Goal: Find specific page/section: Find specific page/section

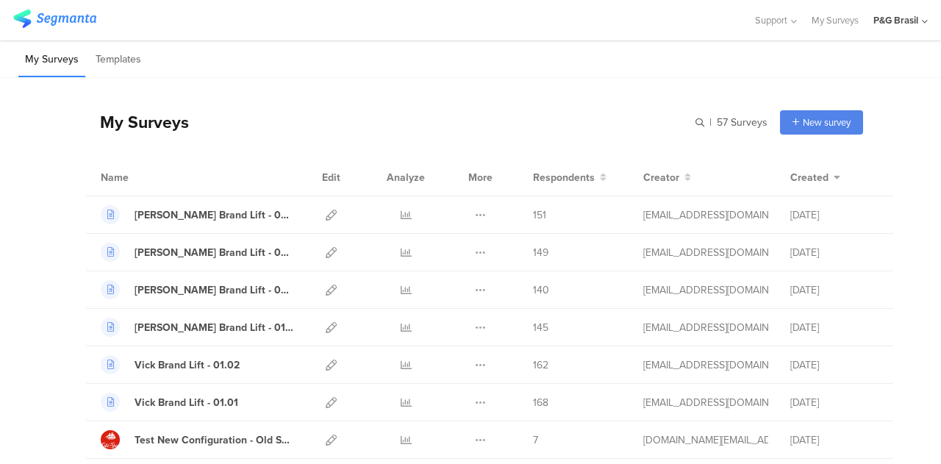
click at [695, 112] on div "| 57 Surveys New survey Start from scratch Choose from templates" at bounding box center [779, 122] width 168 height 24
drag, startPoint x: 692, startPoint y: 113, endPoint x: 691, endPoint y: 121, distance: 8.2
click at [695, 118] on div "| 57 Surveys New survey Start from scratch Choose from templates" at bounding box center [779, 122] width 168 height 24
click at [691, 123] on input "text" at bounding box center [664, 122] width 206 height 24
paste input "pgsurveys.segmanta.com/preview/e60ds8"
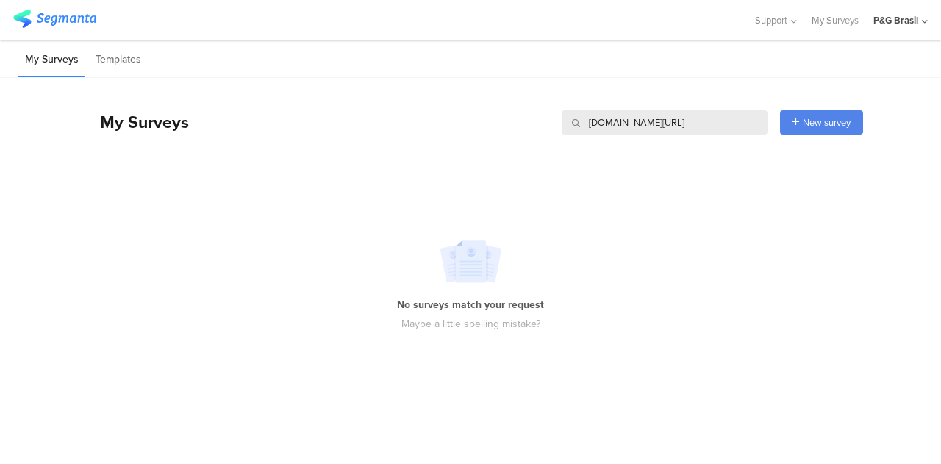
click at [669, 118] on input "pgsurveys.segmanta.com/preview/e60ds8" at bounding box center [664, 122] width 206 height 24
click at [760, 112] on input "pgsurveys.segmanta.com/preview/e60ds8" at bounding box center [664, 122] width 206 height 24
click at [689, 123] on input "pgsurveys.segmanta.com/preview/e60ds8" at bounding box center [664, 122] width 206 height 24
drag, startPoint x: 733, startPoint y: 118, endPoint x: 558, endPoint y: 121, distance: 174.9
click at [561, 121] on input "pgsurveys.segmanta.com/preview/e60ds8" at bounding box center [664, 122] width 206 height 24
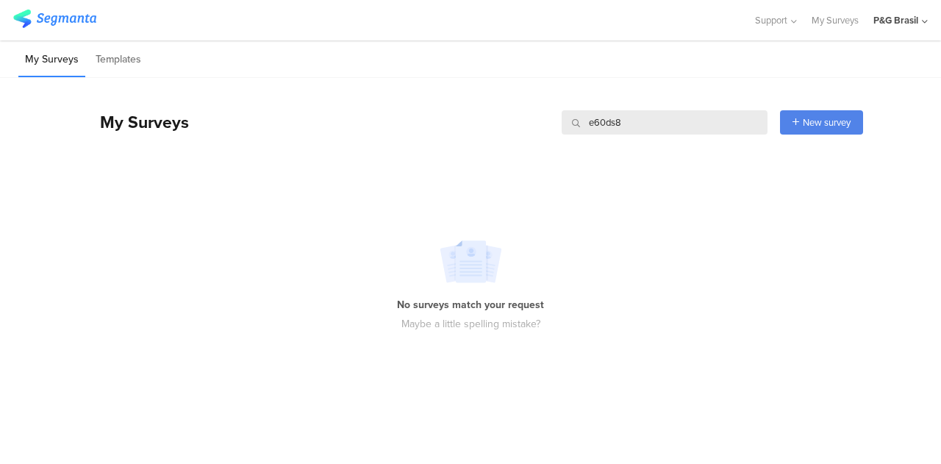
click at [633, 121] on input "e60ds8" at bounding box center [664, 122] width 206 height 24
drag, startPoint x: 675, startPoint y: 121, endPoint x: 553, endPoint y: 127, distance: 122.9
click at [553, 127] on div "My Surveys e60ds8 e60ds8 New survey Start from scratch Choose from templates" at bounding box center [473, 122] width 777 height 59
paste input "q55222"
click at [625, 107] on div "My Surveys q55222 q55222 New survey Start from scratch Choose from templates" at bounding box center [473, 122] width 777 height 59
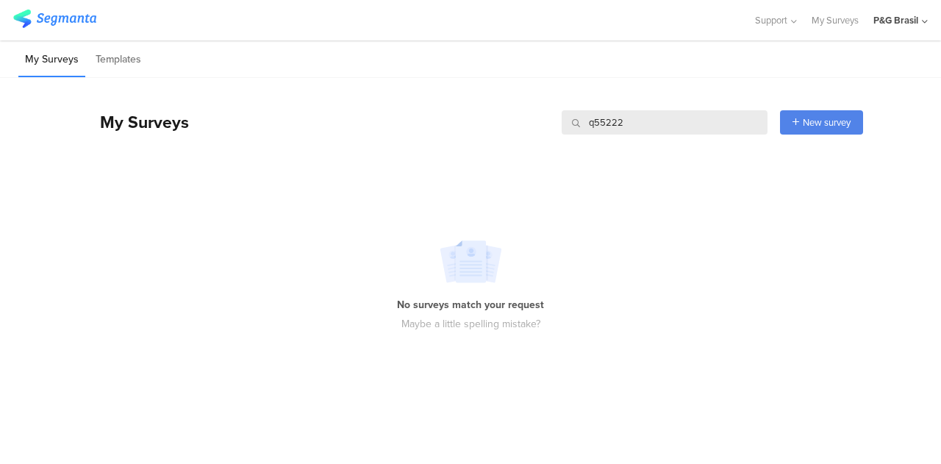
drag, startPoint x: 628, startPoint y: 117, endPoint x: 571, endPoint y: 122, distance: 56.8
click at [571, 122] on input "q55222" at bounding box center [664, 122] width 206 height 24
paste input "72f559"
drag, startPoint x: 631, startPoint y: 127, endPoint x: 553, endPoint y: 132, distance: 78.8
click at [554, 132] on div "My Surveys 72f559 72f559 New survey Start from scratch Choose from templates" at bounding box center [473, 122] width 777 height 59
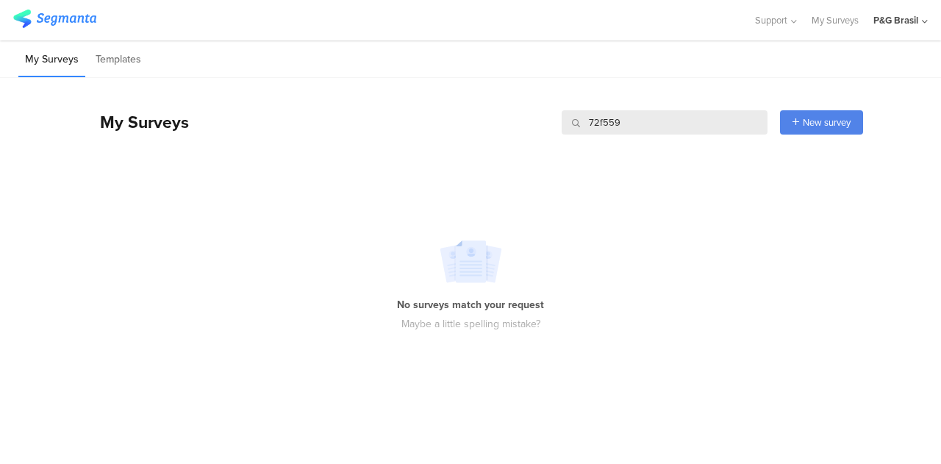
paste input "a5cp1a"
drag, startPoint x: 625, startPoint y: 124, endPoint x: 569, endPoint y: 118, distance: 55.4
click at [569, 118] on input "a5cp1a" at bounding box center [664, 122] width 206 height 24
paste input "75fa9f"
type input "75fa9f"
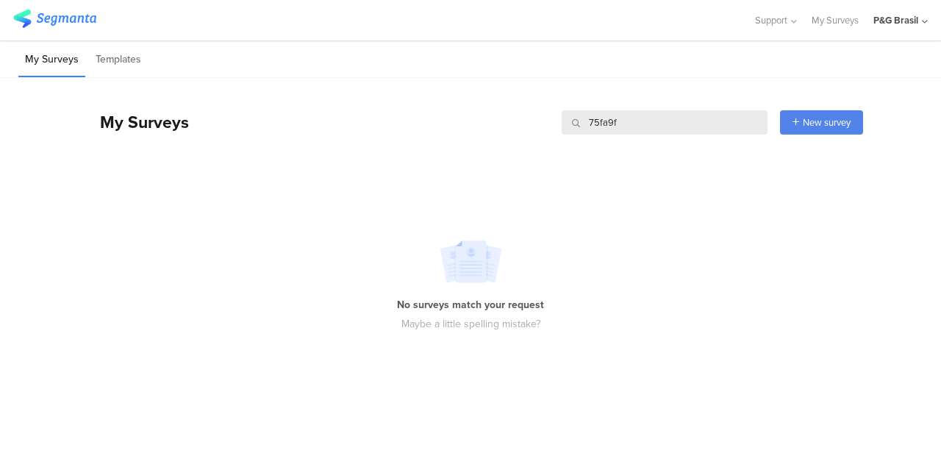
drag, startPoint x: 663, startPoint y: 123, endPoint x: 554, endPoint y: 126, distance: 108.8
click at [556, 127] on div "My Surveys 75fa9f 75fa9f New survey Start from scratch Choose from templates" at bounding box center [473, 122] width 777 height 59
click at [654, 211] on div "No surveys match your request Maybe a little spelling mistake?" at bounding box center [470, 285] width 941 height 209
drag, startPoint x: 641, startPoint y: 124, endPoint x: 570, endPoint y: 119, distance: 70.7
click at [575, 121] on div "75fa9f" at bounding box center [664, 122] width 206 height 24
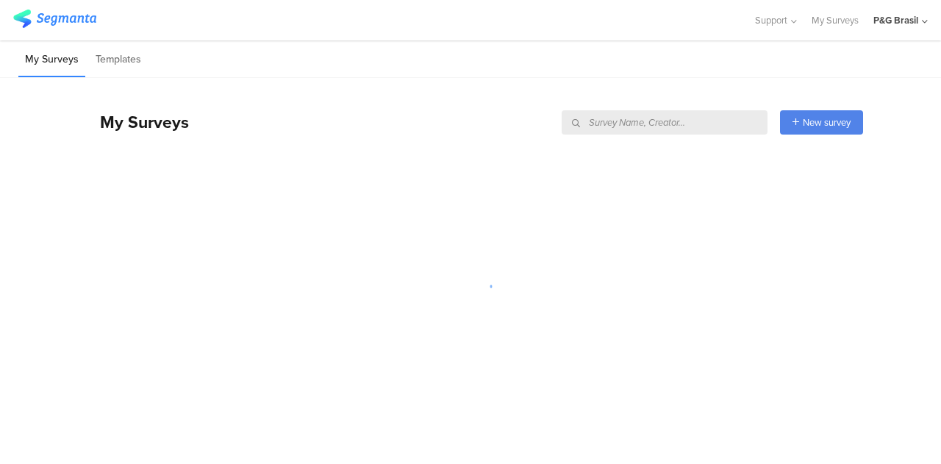
click at [468, 137] on div "My Surveys New survey Start from scratch Choose from templates" at bounding box center [473, 122] width 777 height 59
click at [68, 55] on li "My Surveys" at bounding box center [51, 60] width 67 height 35
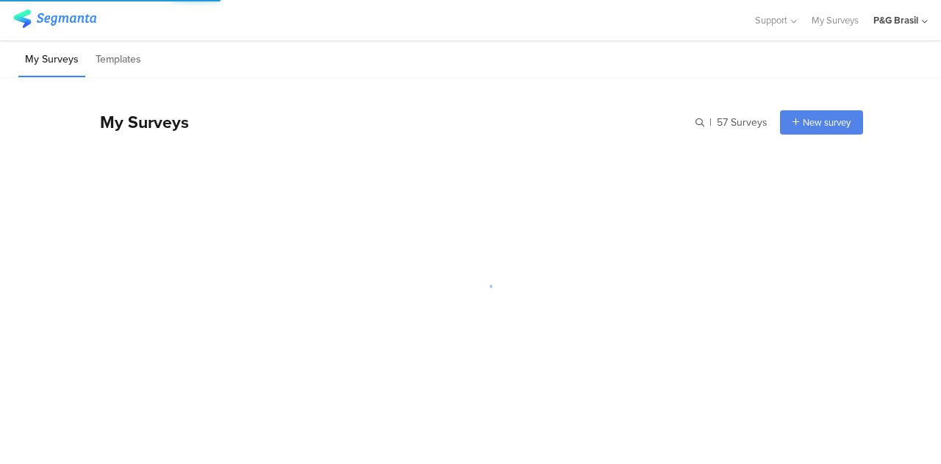
click at [694, 126] on div "My Surveys | 57 Surveys New survey Start from scratch Choose from templates" at bounding box center [473, 122] width 777 height 59
click at [702, 123] on input "text" at bounding box center [664, 122] width 206 height 24
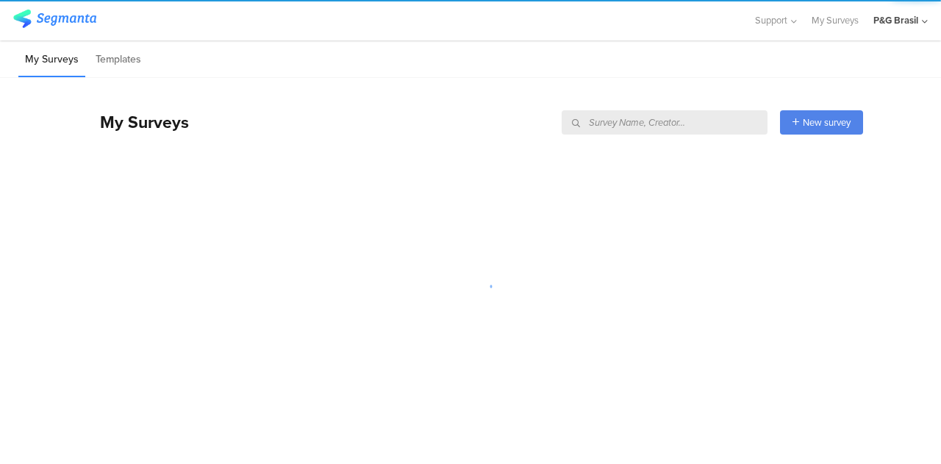
click at [694, 123] on input "text" at bounding box center [664, 122] width 206 height 24
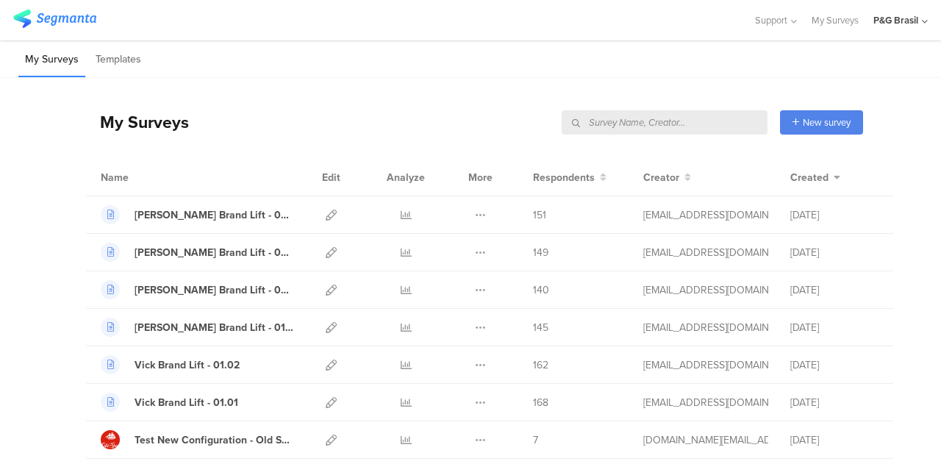
paste input "q55222"
type input "q55222"
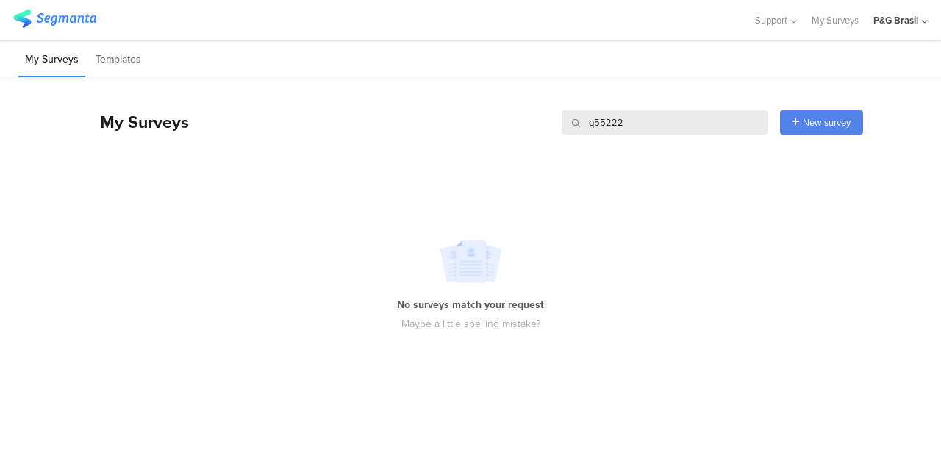
drag, startPoint x: 570, startPoint y: 124, endPoint x: 539, endPoint y: 124, distance: 30.9
click at [539, 124] on div "My Surveys q55222 q55222 New survey Start from scratch Choose from templates" at bounding box center [473, 122] width 777 height 59
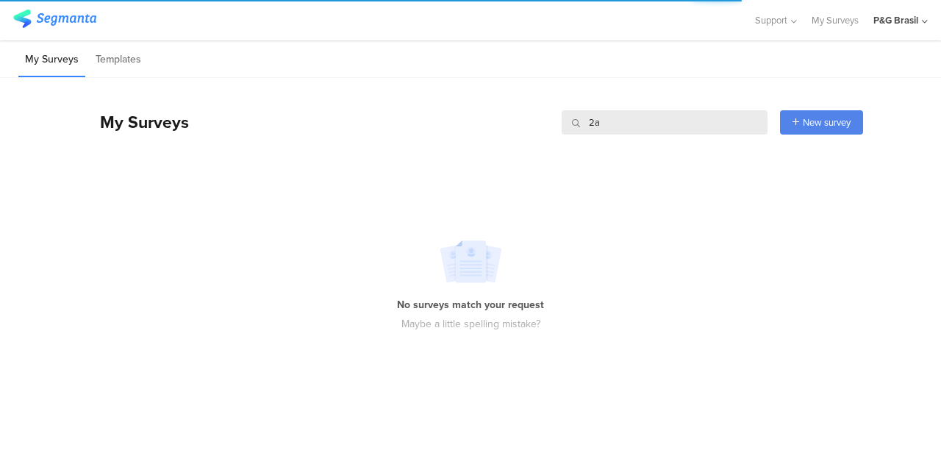
type input "2"
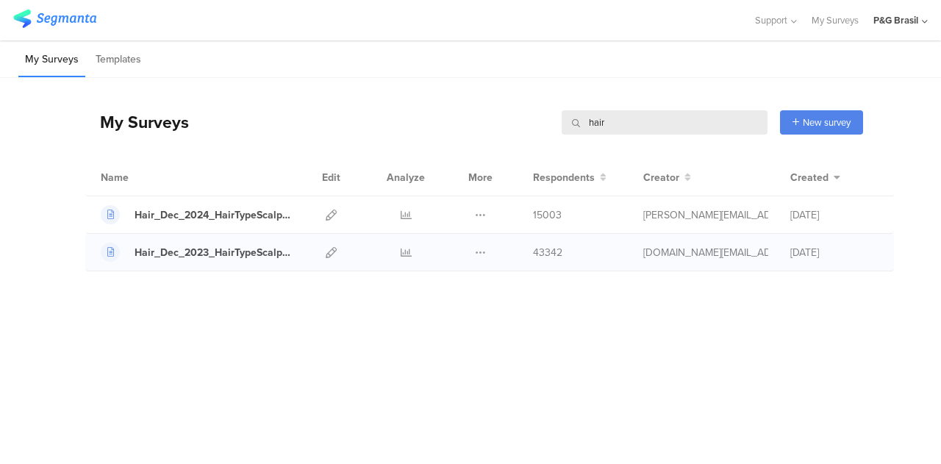
click at [270, 262] on div "Hair_Dec_2023_HairTypeScalpConcern Duplicate" at bounding box center [489, 252] width 808 height 37
click at [262, 248] on div "Hair_Dec_2023_HairTypeScalpConcern" at bounding box center [213, 252] width 159 height 15
drag, startPoint x: 663, startPoint y: 130, endPoint x: 538, endPoint y: 129, distance: 124.9
click at [539, 130] on div "My Surveys hair hair New survey Start from scratch Choose from templates" at bounding box center [473, 122] width 777 height 59
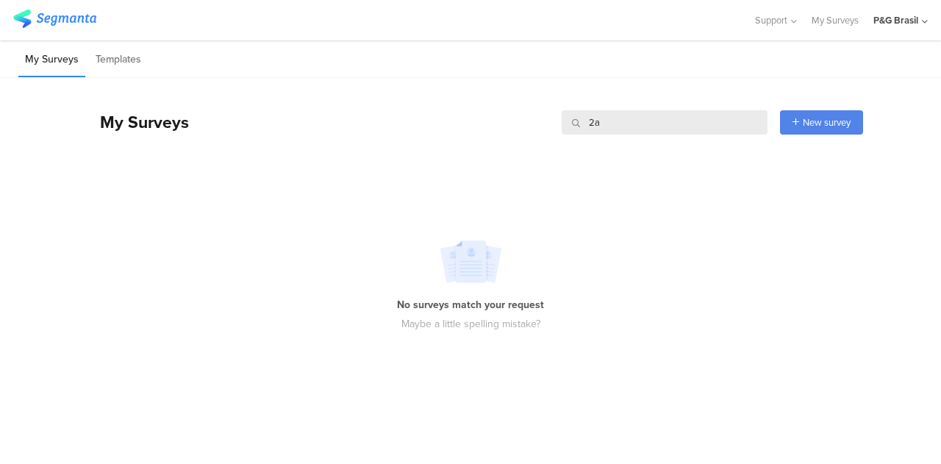
type input "2"
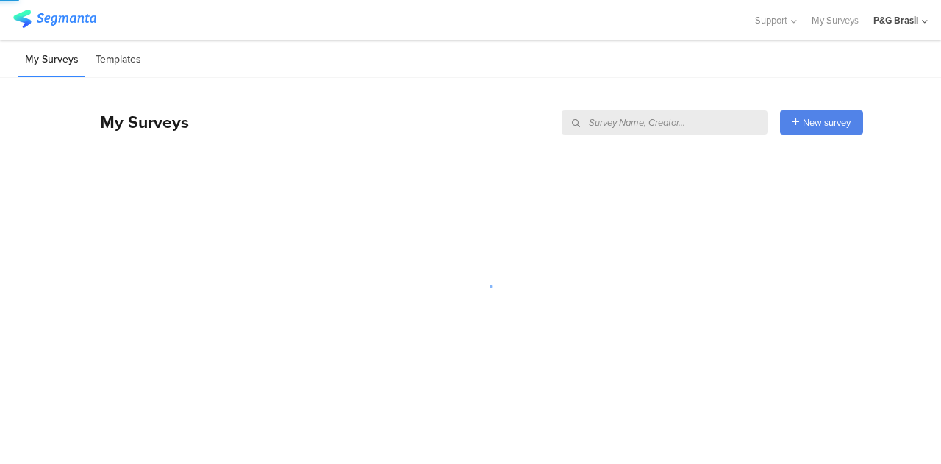
click at [107, 60] on li "Templates" at bounding box center [118, 60] width 59 height 35
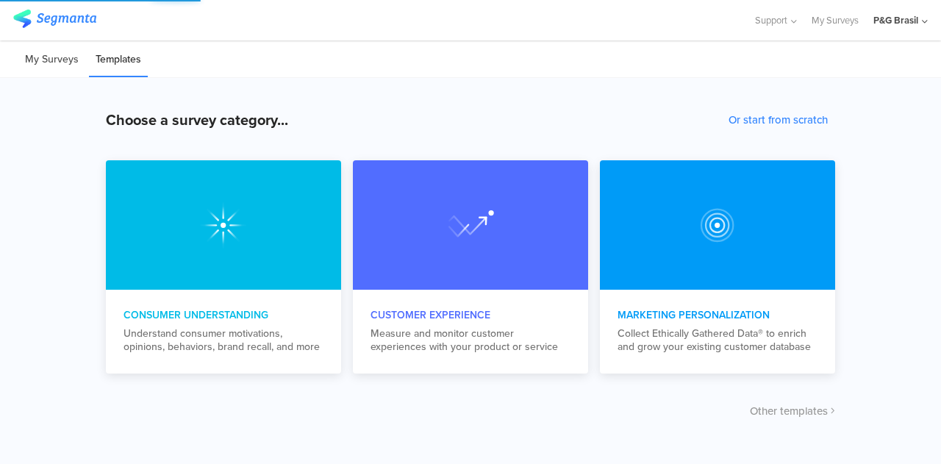
click at [34, 68] on li "My Surveys" at bounding box center [51, 60] width 67 height 35
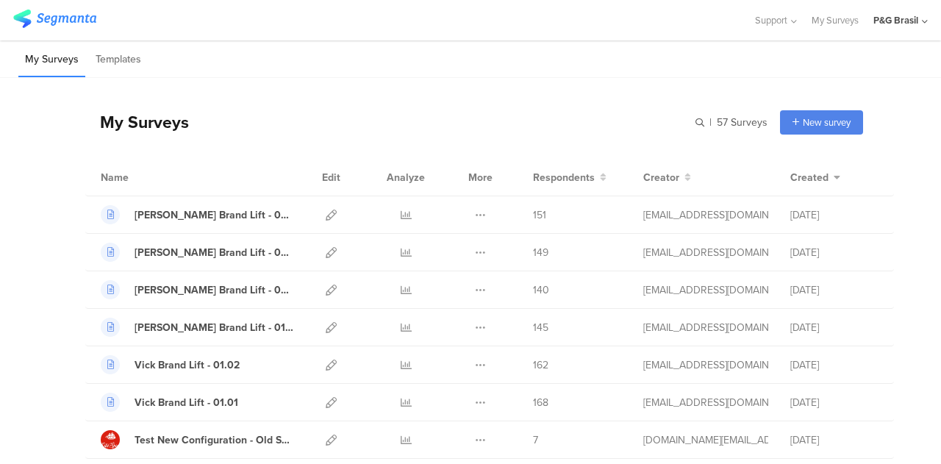
click at [0, 0] on input "text" at bounding box center [0, 0] width 0 height 0
type input "p"
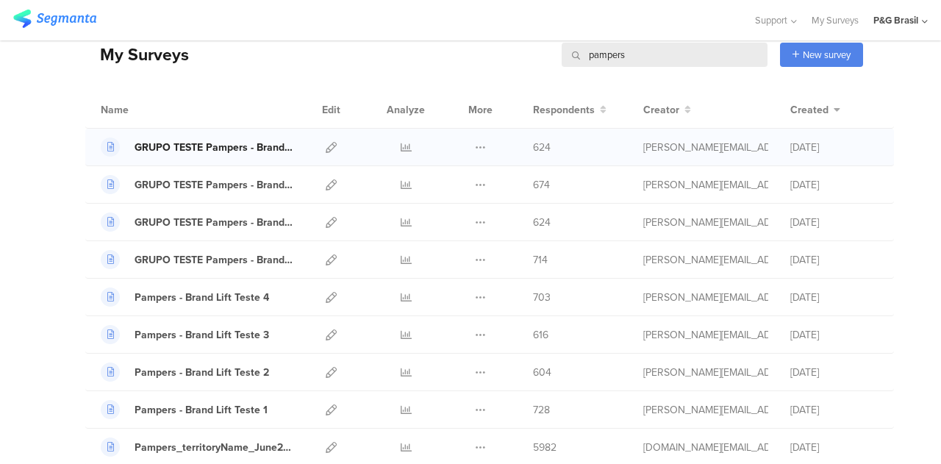
scroll to position [54, 0]
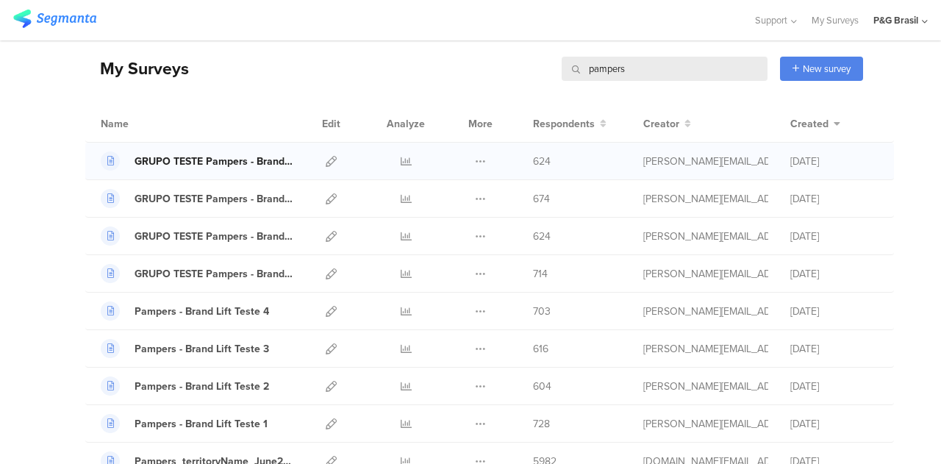
click at [204, 154] on div "GRUPO TESTE Pampers - Brand Lift Teste 4" at bounding box center [213, 161] width 159 height 15
click at [204, 192] on div "GRUPO TESTE Pampers - Brand Lift Teste 3" at bounding box center [213, 198] width 159 height 15
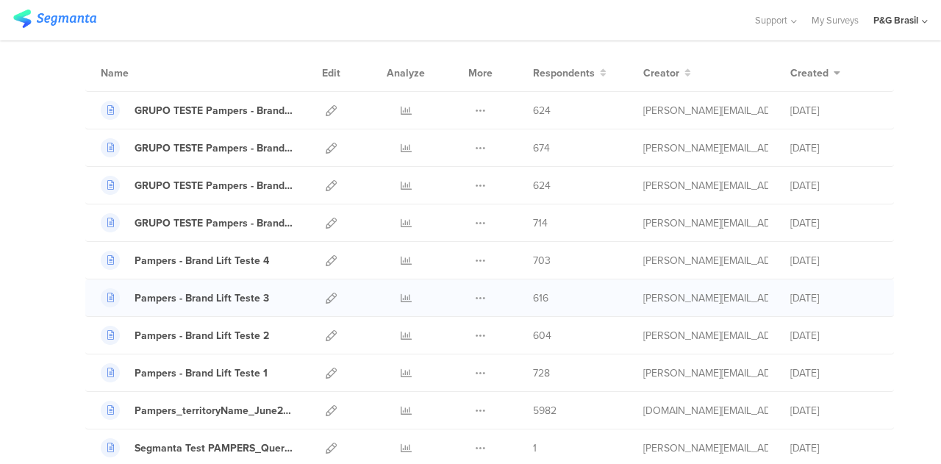
scroll to position [127, 0]
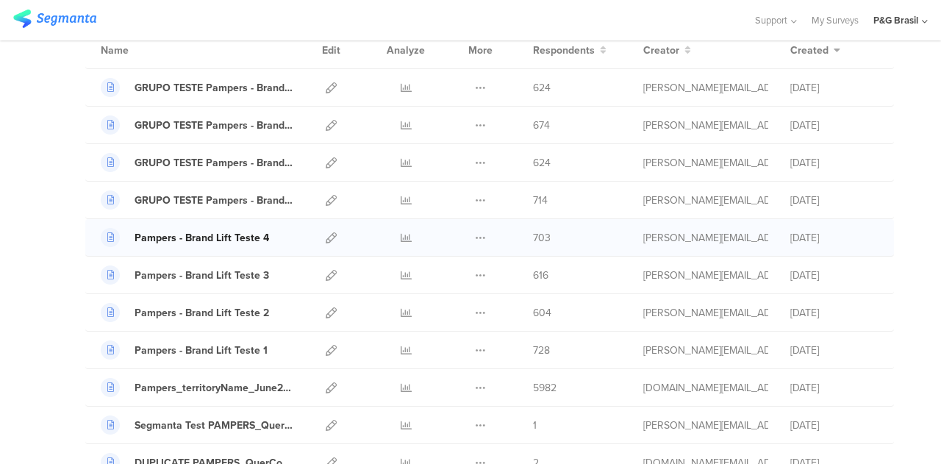
click at [220, 231] on div "Pampers - Brand Lift Teste 4" at bounding box center [201, 237] width 134 height 15
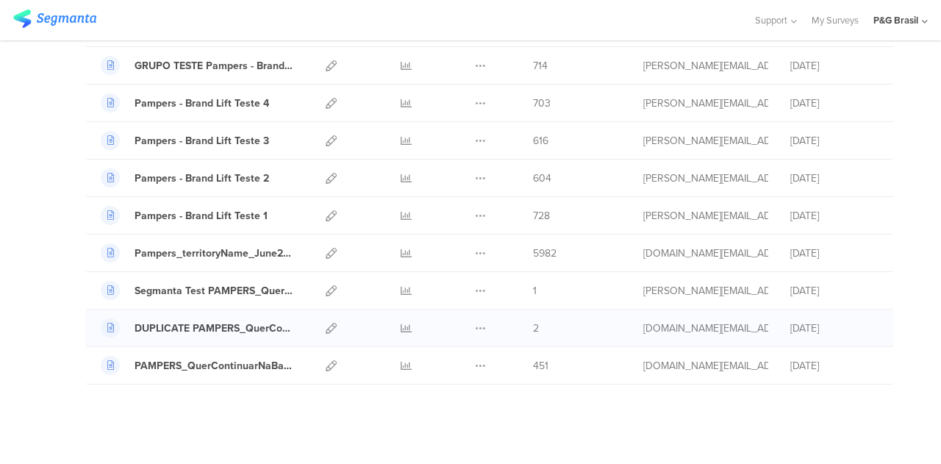
scroll to position [273, 0]
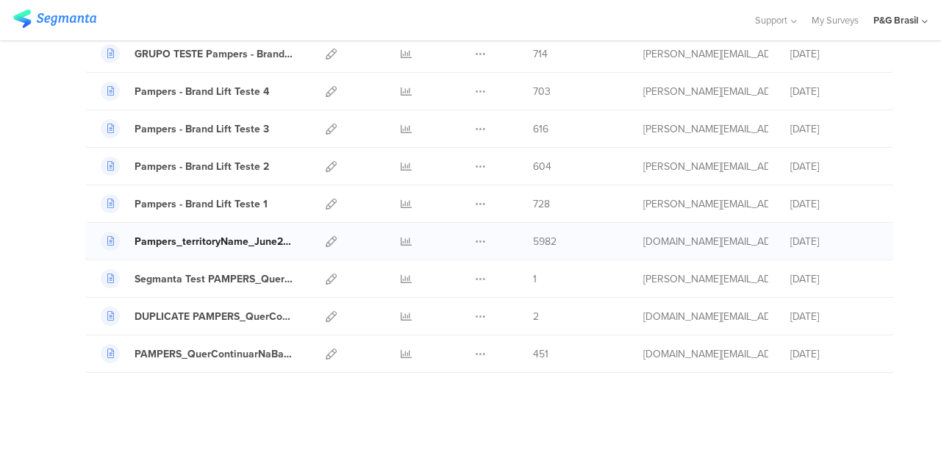
click at [235, 237] on div "Pampers_territoryName_June2023" at bounding box center [213, 241] width 159 height 15
click at [195, 273] on div "Segmanta Test PAMPERS_QuerContinuarNaBase_Aug_2023" at bounding box center [213, 278] width 159 height 15
click at [213, 317] on div "DUPLICATE PAMPERS_QuerContinuarNaBase_Aug_2023" at bounding box center [213, 316] width 159 height 15
click at [235, 348] on div "PAMPERS_QuerContinuarNaBase_Aug_2023" at bounding box center [213, 353] width 159 height 15
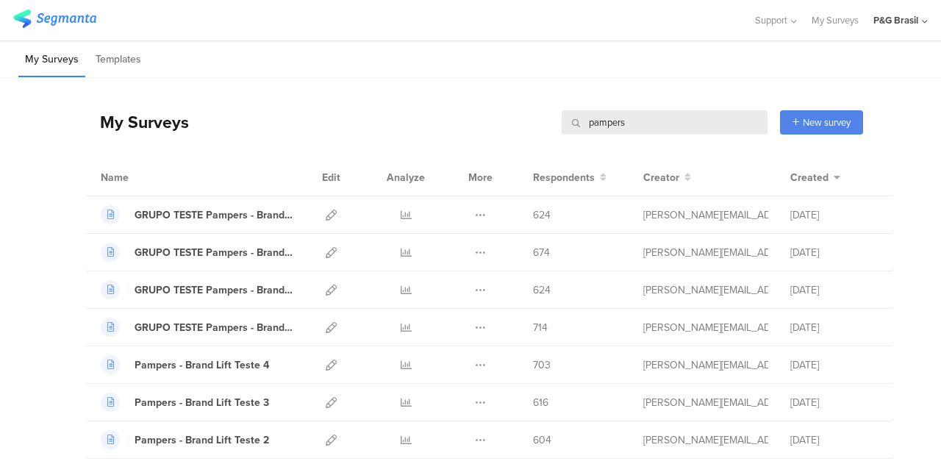
drag, startPoint x: 626, startPoint y: 121, endPoint x: 510, endPoint y: 127, distance: 116.2
click at [510, 127] on div "My Surveys pampers pampers New survey Start from scratch Choose from templates" at bounding box center [473, 122] width 777 height 59
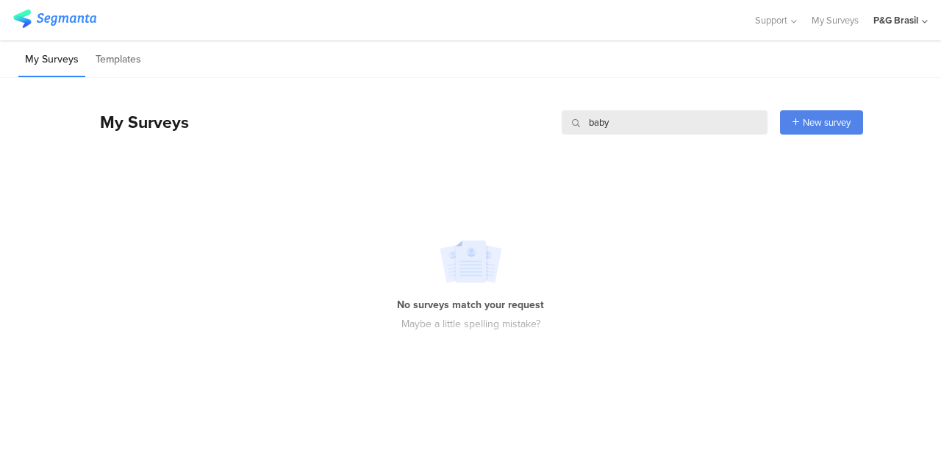
drag, startPoint x: 597, startPoint y: 129, endPoint x: 553, endPoint y: 125, distance: 44.2
click at [553, 127] on div "My Surveys baby baby New survey Start from scratch Choose from templates" at bounding box center [473, 122] width 777 height 59
type input "pampers"
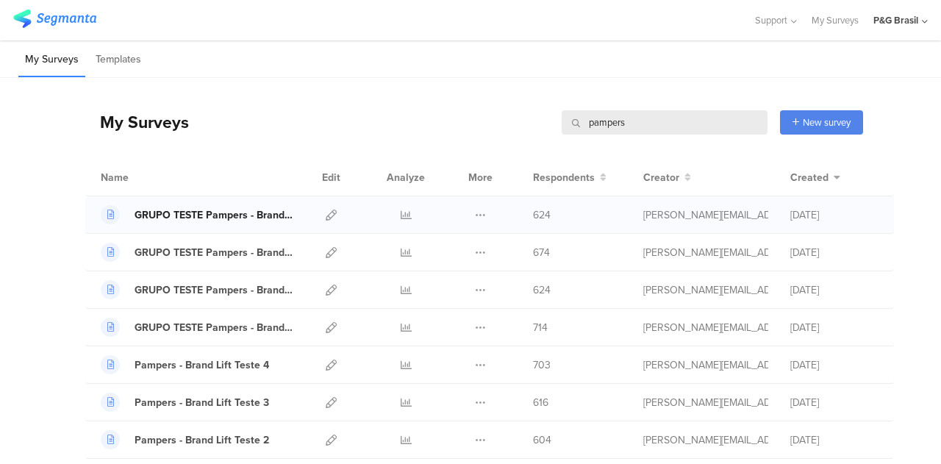
click at [218, 216] on div "GRUPO TESTE Pampers - Brand Lift Teste 4" at bounding box center [213, 214] width 159 height 15
click at [154, 248] on div "GRUPO TESTE Pampers - Brand Lift Teste 3" at bounding box center [213, 252] width 159 height 15
click at [190, 251] on div "GRUPO TESTE Pampers - Brand Lift Teste 3" at bounding box center [213, 252] width 159 height 15
click at [207, 285] on div "GRUPO TESTE Pampers - Brand Lift Teste 2" at bounding box center [213, 289] width 159 height 15
click at [206, 327] on div "GRUPO TESTE Pampers - Brand Lift Teste 1" at bounding box center [213, 327] width 159 height 15
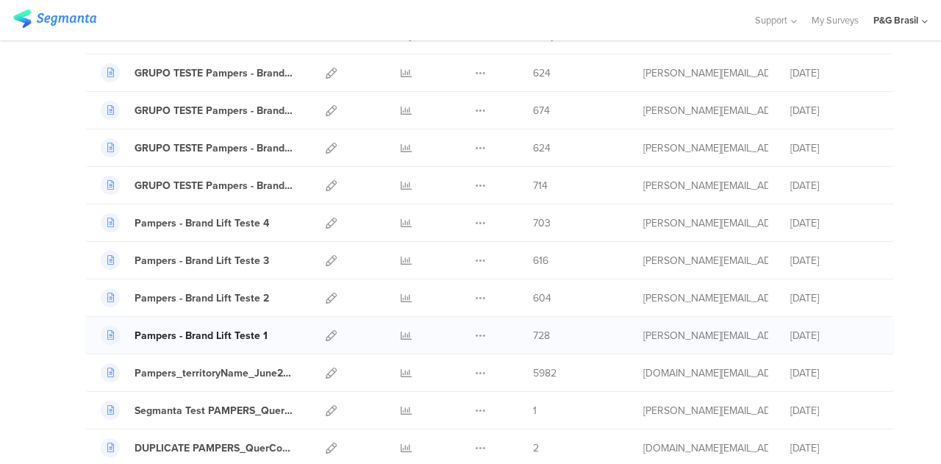
scroll to position [147, 0]
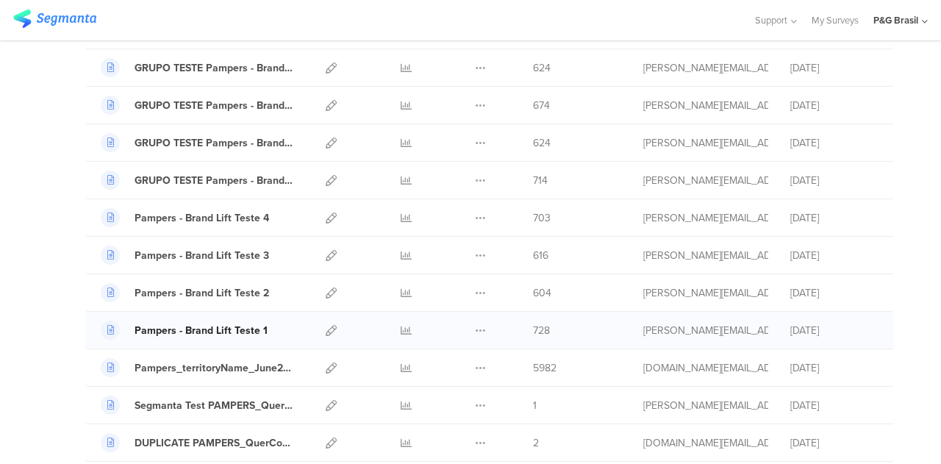
click at [223, 328] on div "Pampers - Brand Lift Teste 1" at bounding box center [200, 330] width 133 height 15
click at [208, 286] on div "Pampers - Brand Lift Teste 2" at bounding box center [201, 292] width 134 height 15
click at [217, 363] on div "Pampers_territoryName_June2023" at bounding box center [213, 367] width 159 height 15
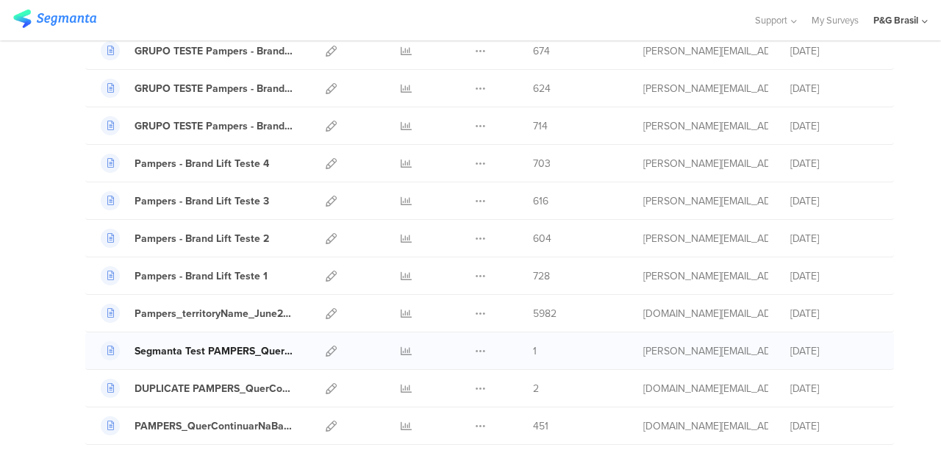
scroll to position [220, 0]
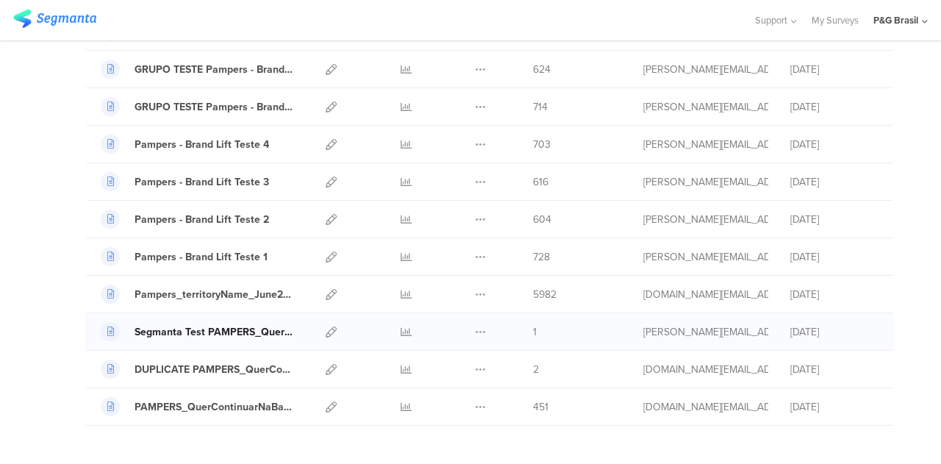
click at [229, 326] on div "Segmanta Test PAMPERS_QuerContinuarNaBase_Aug_2023" at bounding box center [213, 331] width 159 height 15
click at [236, 399] on div "PAMPERS_QuerContinuarNaBase_Aug_2023" at bounding box center [213, 406] width 159 height 15
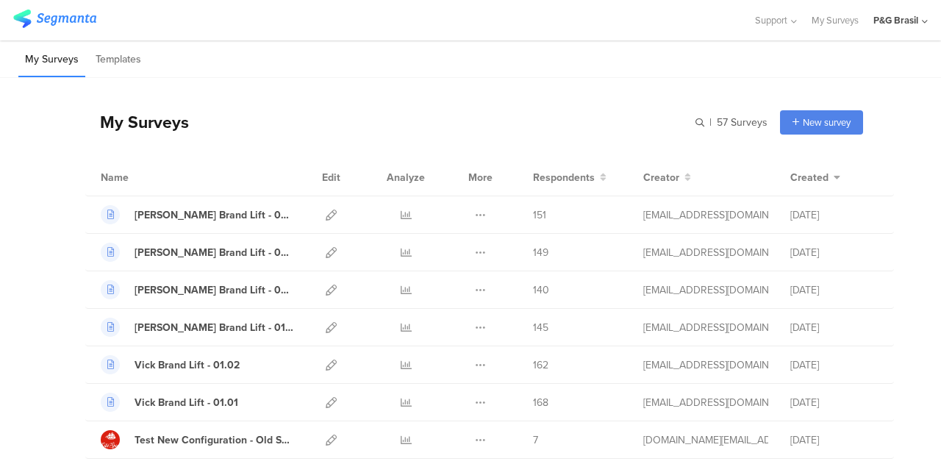
click at [670, 138] on div "My Surveys | 57 Surveys New survey Start from scratch Choose from templates" at bounding box center [473, 122] width 777 height 59
click at [686, 118] on input "text" at bounding box center [664, 122] width 206 height 24
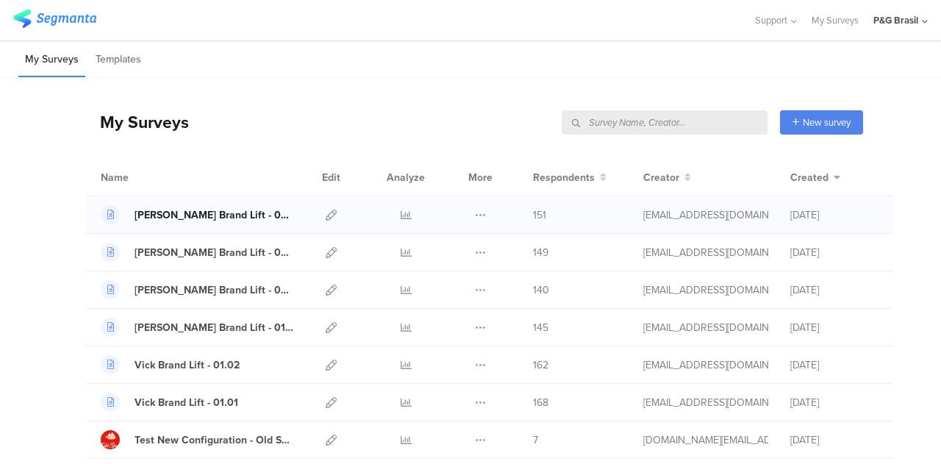
click at [159, 217] on div "Vick Brand Lift - 02.03" at bounding box center [213, 214] width 159 height 15
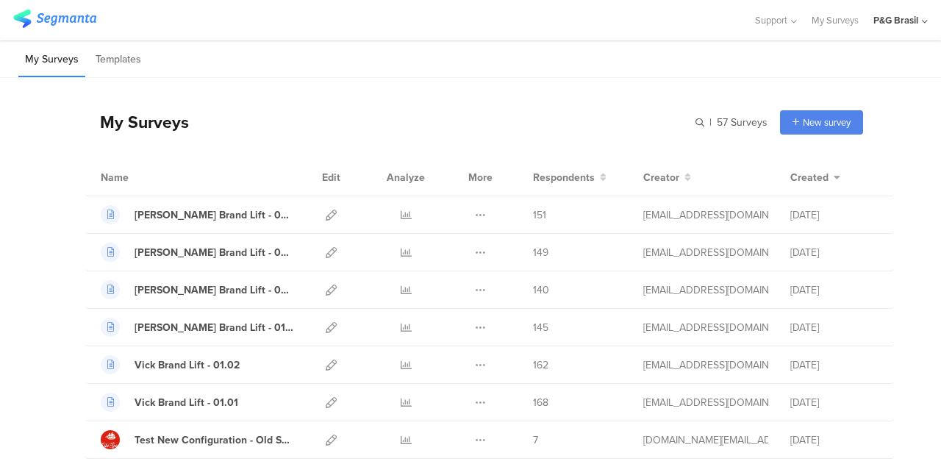
click at [691, 109] on div "My Surveys | 57 Surveys New survey Start from scratch Choose from templates" at bounding box center [473, 122] width 777 height 59
click at [0, 0] on input "text" at bounding box center [0, 0] width 0 height 0
type input "Vick"
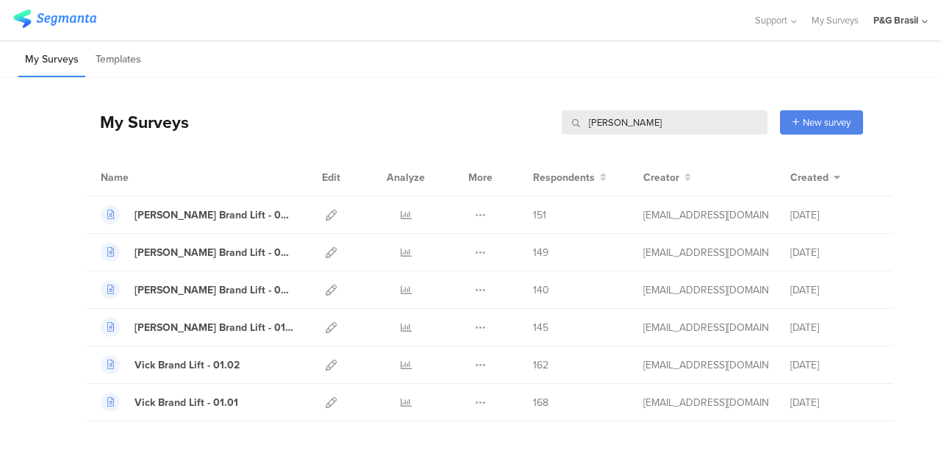
drag, startPoint x: 605, startPoint y: 122, endPoint x: 557, endPoint y: 112, distance: 48.9
click at [561, 112] on input "Vick" at bounding box center [664, 122] width 206 height 24
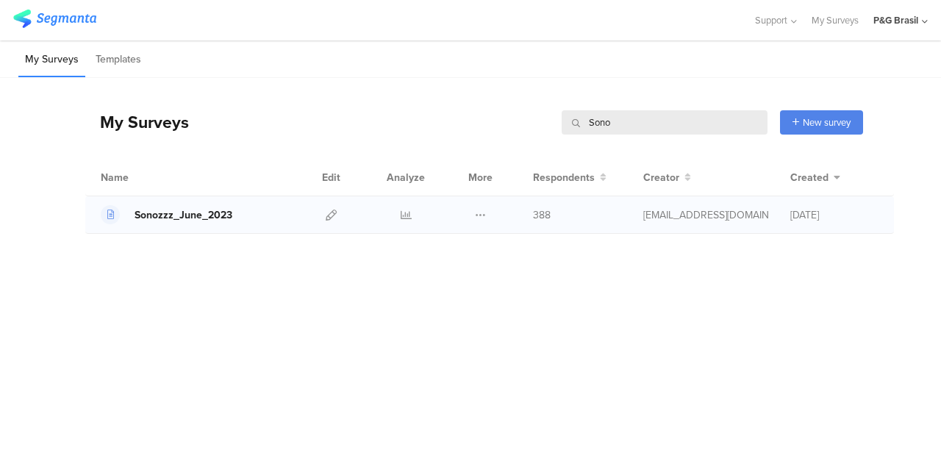
type input "Sono"
click at [197, 208] on div "Sonozzz_June_2023" at bounding box center [183, 214] width 98 height 15
drag, startPoint x: 682, startPoint y: 109, endPoint x: 553, endPoint y: 123, distance: 130.1
click at [553, 123] on div "My Surveys Sono Sono New survey Start from scratch Choose from templates" at bounding box center [473, 122] width 777 height 59
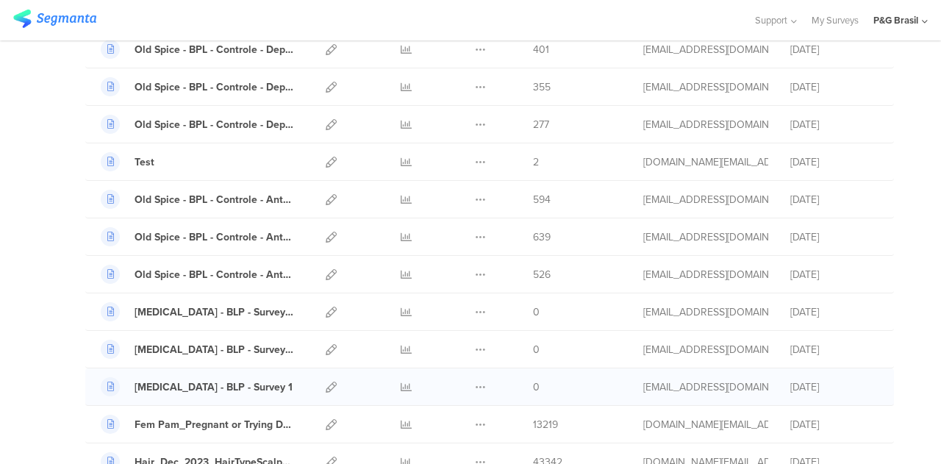
scroll to position [1176, 0]
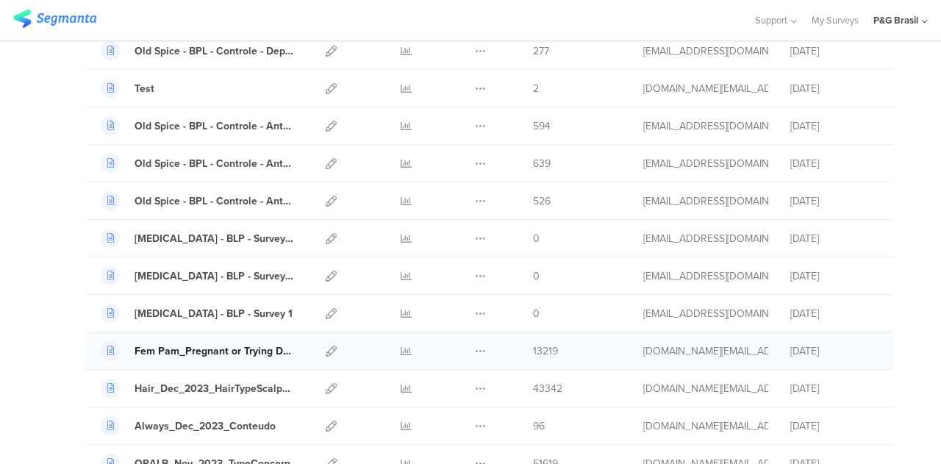
click at [231, 343] on div "Fem Pam_Pregnant or Trying DOB_Dec_2023" at bounding box center [213, 350] width 159 height 15
click at [326, 345] on icon at bounding box center [331, 350] width 11 height 11
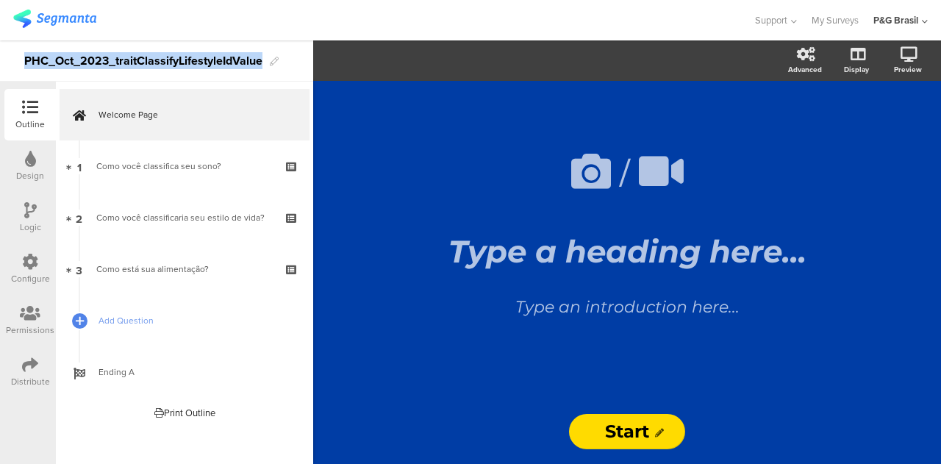
drag, startPoint x: 262, startPoint y: 58, endPoint x: 24, endPoint y: 64, distance: 237.4
click at [25, 65] on div "PHC_Oct_2023_traitClassifyLifestyleIdValue" at bounding box center [143, 61] width 238 height 24
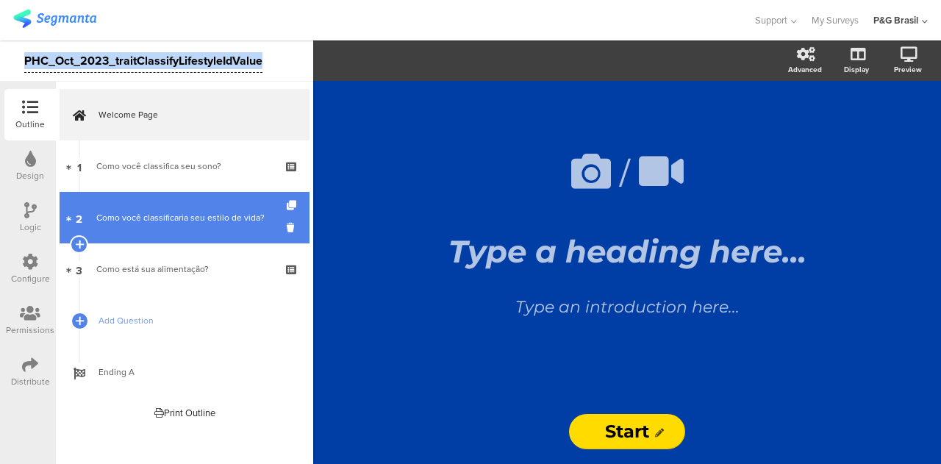
copy div "PHC_Oct_2023_traitClassifyLifestyleIdValue"
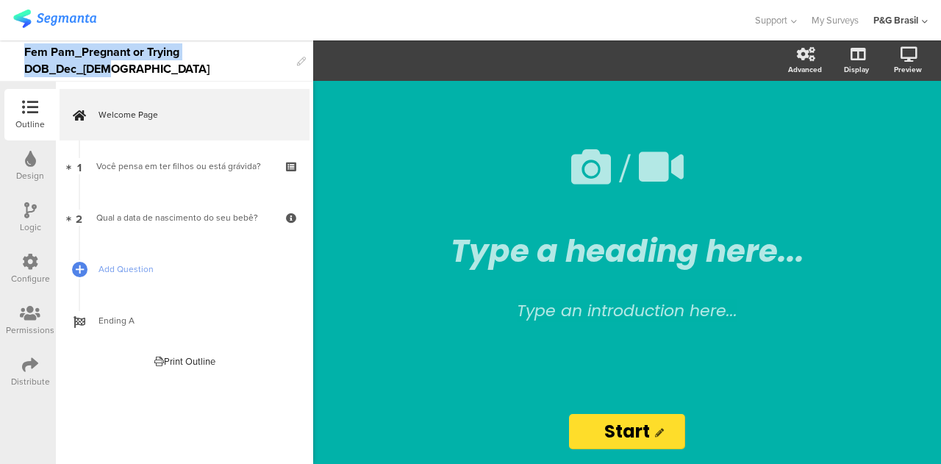
drag, startPoint x: 269, startPoint y: 57, endPoint x: 0, endPoint y: 64, distance: 269.0
click at [0, 64] on div "Fem Pam_Pregnant or Trying DOB_Dec_[DEMOGRAPHIC_DATA]" at bounding box center [156, 60] width 313 height 41
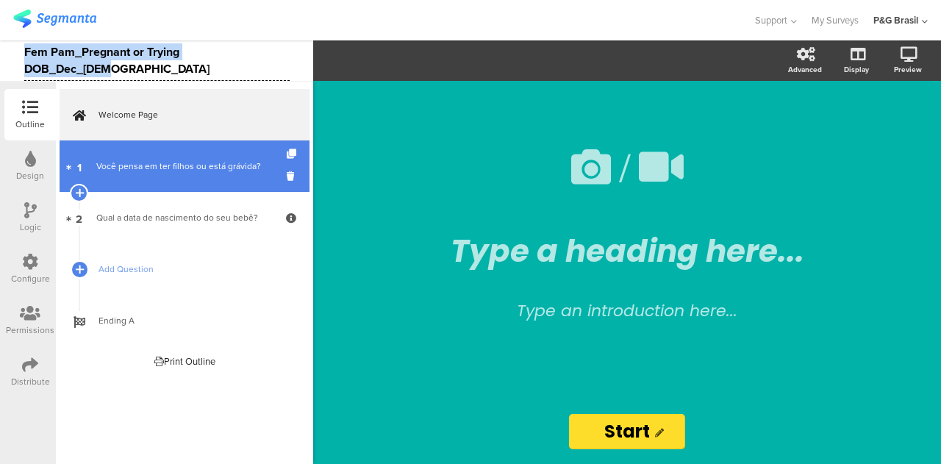
copy div "Fem Pam_Pregnant or Trying DOB_Dec_[DEMOGRAPHIC_DATA]"
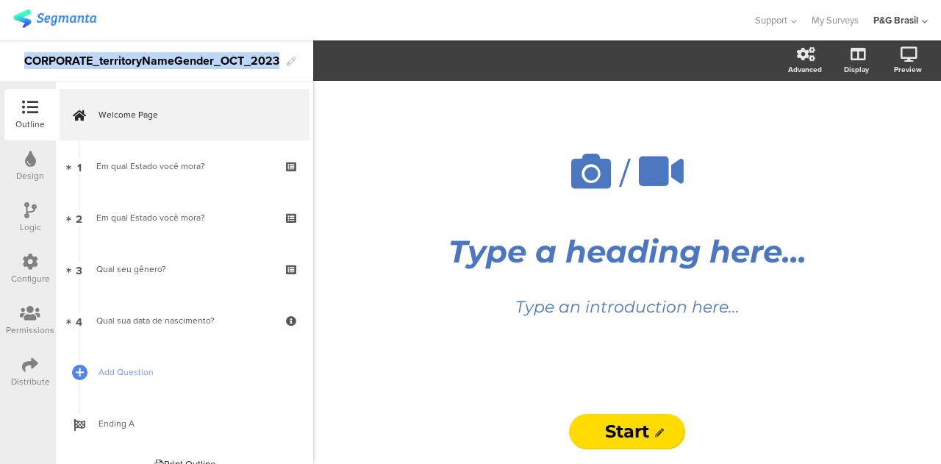
drag, startPoint x: 282, startPoint y: 60, endPoint x: 9, endPoint y: 66, distance: 273.4
click at [9, 66] on div "CORPORATE_territoryNameGender_OCT_2023" at bounding box center [156, 60] width 313 height 41
copy div "CORPORATE_territoryNameGender_OCT_2023"
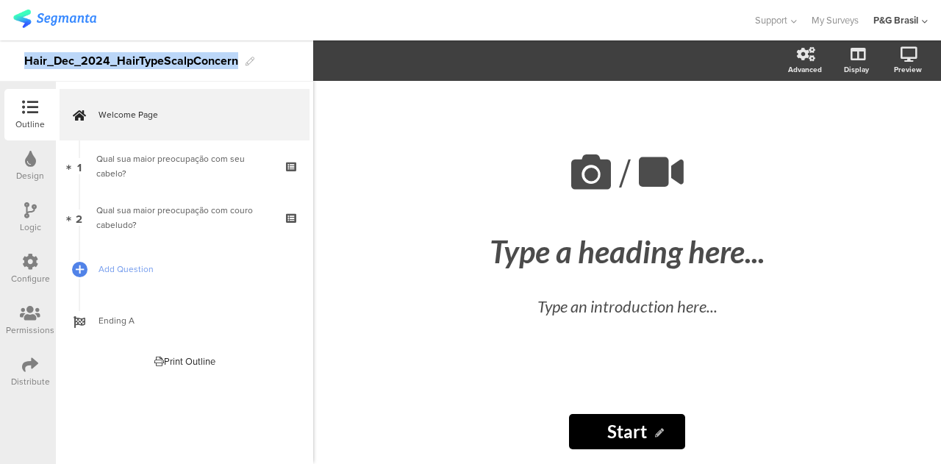
drag, startPoint x: 239, startPoint y: 56, endPoint x: 19, endPoint y: 45, distance: 220.0
click at [19, 45] on div "Hair_Dec_2024_HairTypeScalpConcern" at bounding box center [156, 60] width 313 height 41
copy div "Hair_Dec_2024_HairTypeScalpConcern"
click at [313, 63] on section "Advanced Display [GEOGRAPHIC_DATA]" at bounding box center [627, 60] width 628 height 40
